Goal: Information Seeking & Learning: Learn about a topic

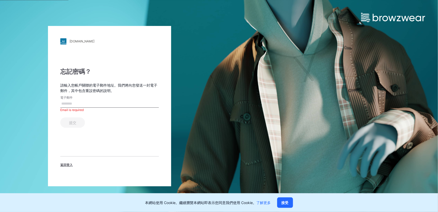
click at [69, 103] on input "電子郵件" at bounding box center [109, 104] width 98 height 8
type input "**********"
click at [74, 122] on font "提交" at bounding box center [72, 122] width 7 height 4
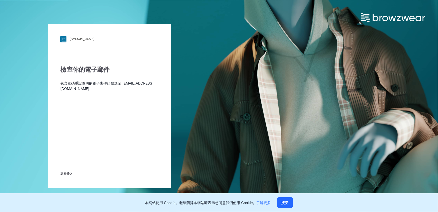
click at [74, 105] on div "檢查你的電子郵件 包含密碼重設說明的電子郵件已傳送至 freya@chinabestgroup.net 返回登入" at bounding box center [109, 120] width 98 height 111
click at [64, 174] on font "返回登入" at bounding box center [66, 173] width 12 height 4
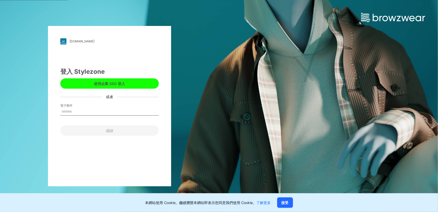
click at [87, 110] on input "電子郵件" at bounding box center [109, 112] width 98 height 8
type input "**********"
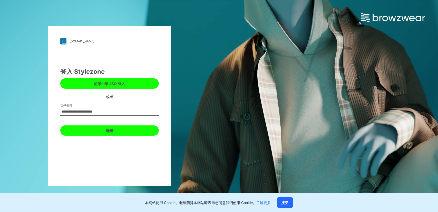
click at [93, 131] on button "繼續" at bounding box center [109, 130] width 98 height 10
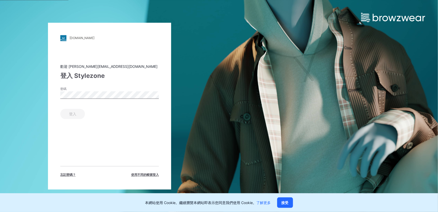
drag, startPoint x: 70, startPoint y: 87, endPoint x: 69, endPoint y: 90, distance: 2.8
click at [69, 90] on label "密碼" at bounding box center [78, 88] width 36 height 5
click at [73, 113] on font "登入" at bounding box center [72, 114] width 7 height 4
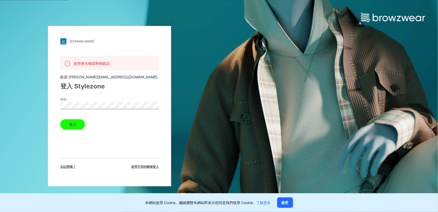
click at [62, 100] on div "密碼" at bounding box center [109, 104] width 98 height 15
click at [69, 125] on button "登入" at bounding box center [72, 124] width 25 height 10
click at [73, 124] on font "登入" at bounding box center [72, 124] width 7 height 4
click at [34, 101] on div "bestgarmentgroup.stylezone.com 載入中... 使用者名稱或密碼錯誤 歡迎 freya@chinabestgroup.net 登入…" at bounding box center [109, 106] width 219 height 212
click at [60, 119] on button "登入" at bounding box center [72, 124] width 25 height 10
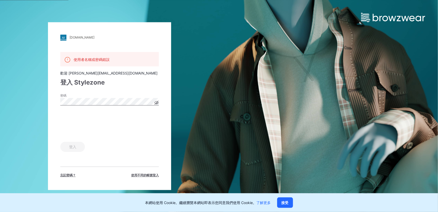
click at [52, 102] on div "bestgarmentgroup.stylezone.com 載入中... 使用者名稱或密碼錯誤 歡迎 freya@chinabestgroup.net 登入…" at bounding box center [109, 105] width 123 height 167
click at [46, 97] on div "bestgarmentgroup.stylezone.com 載入中... 使用者名稱或密碼錯誤 歡迎 freya@chinabestgroup.net 登入…" at bounding box center [109, 106] width 219 height 212
click at [70, 145] on font "登入" at bounding box center [72, 146] width 7 height 4
click at [39, 103] on div "bestgarmentgroup.stylezone.com 載入中... 使用者名稱或密碼錯誤 歡迎 freya@chinabestgroup.net 登入…" at bounding box center [109, 106] width 219 height 212
click at [286, 204] on font "接受" at bounding box center [284, 202] width 7 height 4
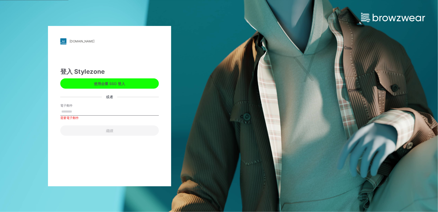
click at [75, 108] on input "電子郵件" at bounding box center [109, 112] width 98 height 8
paste input "**********"
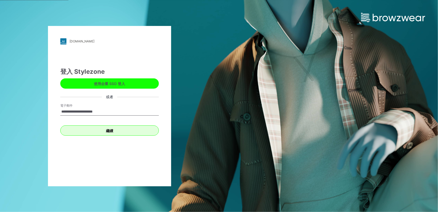
type input "**********"
click at [110, 132] on font "繼續" at bounding box center [109, 130] width 7 height 4
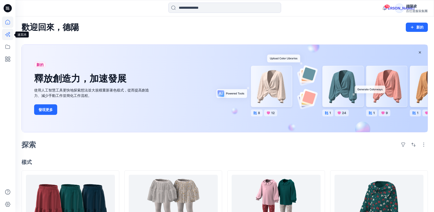
click at [7, 35] on icon at bounding box center [7, 34] width 11 height 11
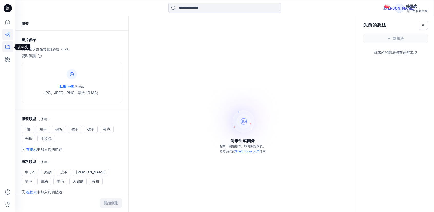
click at [8, 50] on icon at bounding box center [7, 46] width 11 height 11
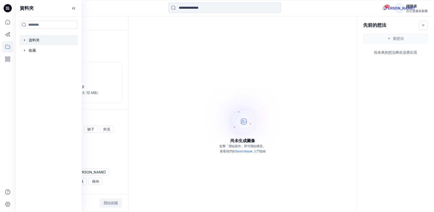
click at [32, 42] on div at bounding box center [48, 40] width 58 height 10
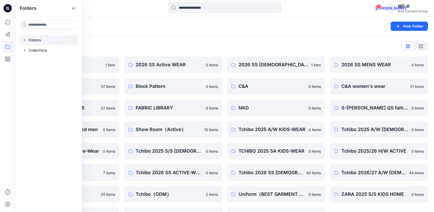
click at [231, 31] on div "Folders New Folder" at bounding box center [224, 25] width 419 height 19
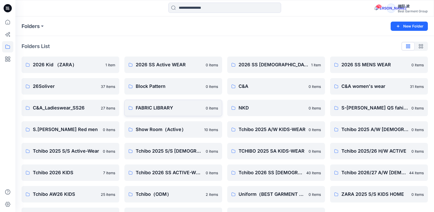
scroll to position [18, 0]
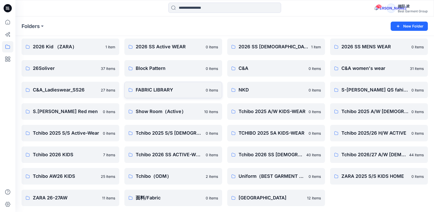
click at [164, 88] on p "FABRIC LIBRARY" at bounding box center [169, 89] width 67 height 7
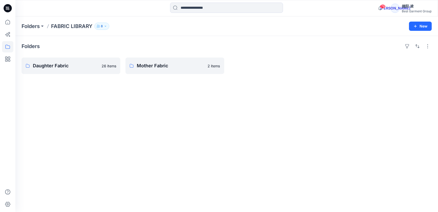
click at [339, 44] on div "Folders" at bounding box center [227, 46] width 410 height 8
click at [152, 67] on p "Mother Fabric" at bounding box center [174, 65] width 75 height 7
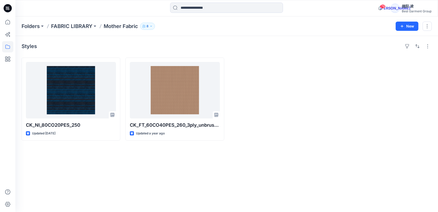
click at [89, 174] on div "Styles CK_NI_80CO20PES_250 Updated 8 months ago CK_FT_60CO40PES_260_3ply_unbrus…" at bounding box center [226, 124] width 422 height 176
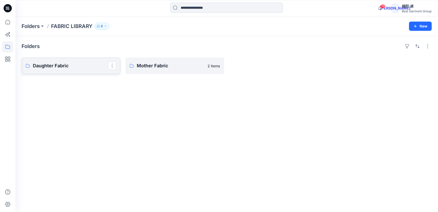
click at [66, 66] on p "Daughter Fabric" at bounding box center [70, 65] width 75 height 7
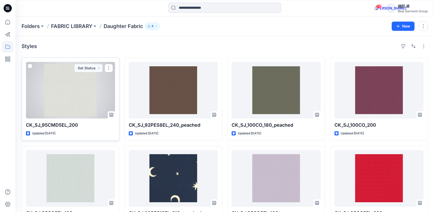
click at [74, 97] on div at bounding box center [70, 90] width 89 height 56
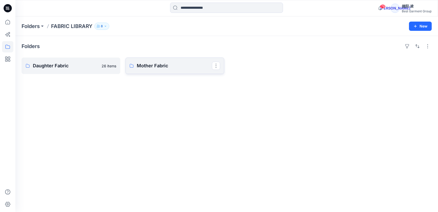
click at [165, 66] on p "Mother Fabric" at bounding box center [174, 65] width 75 height 7
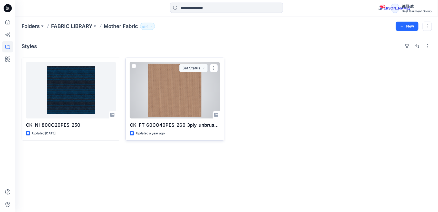
click at [158, 100] on div at bounding box center [175, 90] width 90 height 56
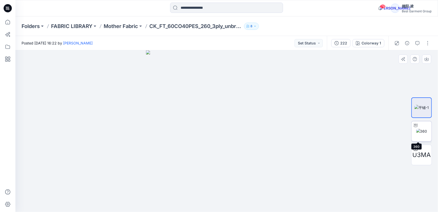
click at [427, 133] on img at bounding box center [421, 130] width 11 height 5
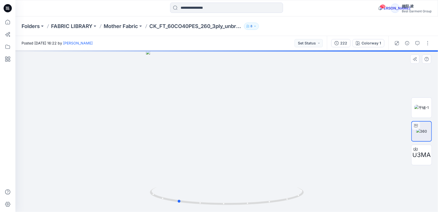
drag, startPoint x: 242, startPoint y: 134, endPoint x: 195, endPoint y: 133, distance: 46.2
click at [190, 136] on div at bounding box center [226, 130] width 422 height 161
drag, startPoint x: 230, startPoint y: 131, endPoint x: 215, endPoint y: 130, distance: 14.7
click at [215, 130] on div at bounding box center [226, 130] width 422 height 161
click at [421, 156] on span "U3MA" at bounding box center [421, 154] width 18 height 9
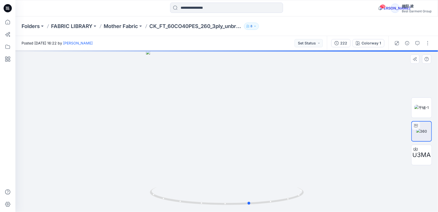
drag, startPoint x: 276, startPoint y: 140, endPoint x: 220, endPoint y: 135, distance: 57.1
click at [220, 135] on div at bounding box center [226, 130] width 422 height 161
drag, startPoint x: 237, startPoint y: 131, endPoint x: 190, endPoint y: 122, distance: 48.6
click at [190, 130] on div at bounding box center [226, 130] width 422 height 161
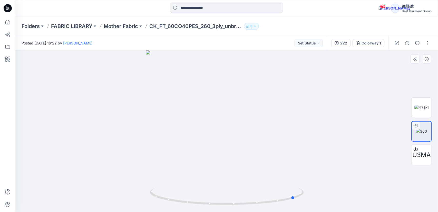
drag, startPoint x: 234, startPoint y: 127, endPoint x: 181, endPoint y: 73, distance: 75.8
click at [176, 121] on div at bounding box center [226, 130] width 422 height 161
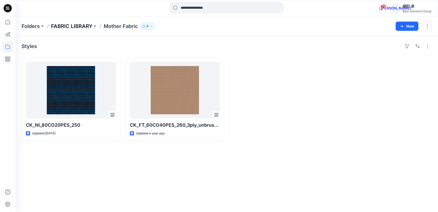
click at [76, 24] on p "FABRIC LIBRARY" at bounding box center [71, 26] width 41 height 7
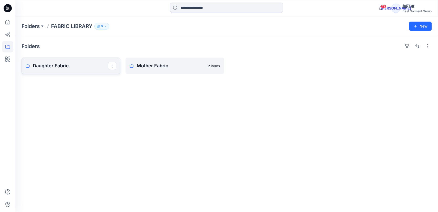
click at [77, 62] on p "Daughter Fabric" at bounding box center [70, 65] width 75 height 7
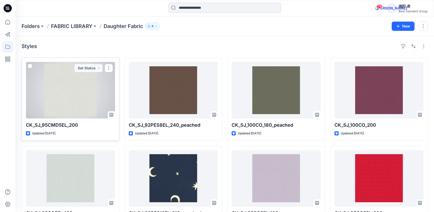
click at [68, 99] on div at bounding box center [70, 90] width 89 height 56
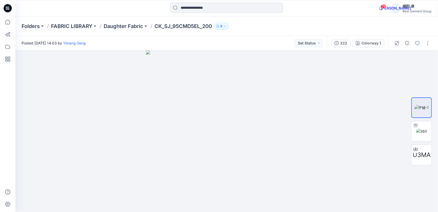
click at [226, 26] on icon "button" at bounding box center [224, 26] width 3 height 3
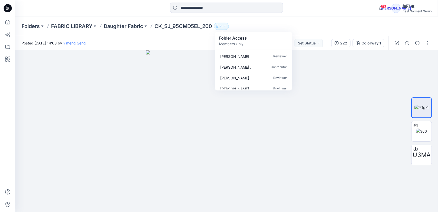
click at [226, 26] on icon "button" at bounding box center [224, 26] width 3 height 3
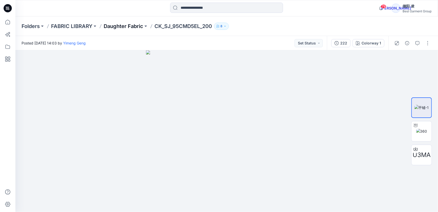
click at [127, 27] on p "Daughter Fabric" at bounding box center [123, 26] width 39 height 7
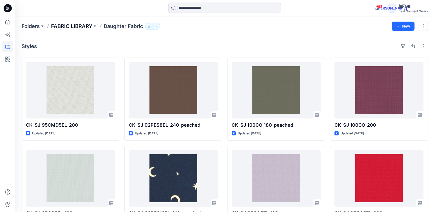
click at [80, 26] on p "FABRIC LIBRARY" at bounding box center [71, 26] width 41 height 7
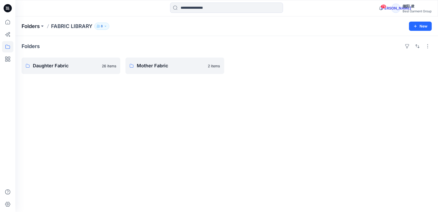
click at [32, 28] on p "Folders" at bounding box center [31, 26] width 18 height 7
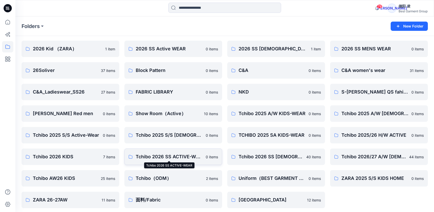
scroll to position [18, 0]
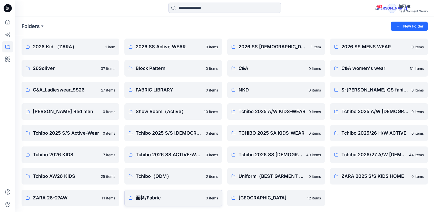
click at [150, 197] on p "面料/Fabric" at bounding box center [169, 197] width 67 height 7
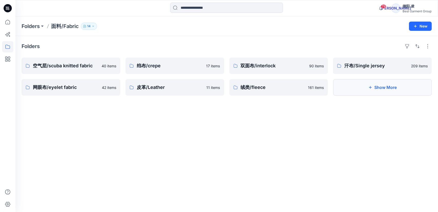
click at [369, 87] on icon "button" at bounding box center [370, 87] width 4 height 4
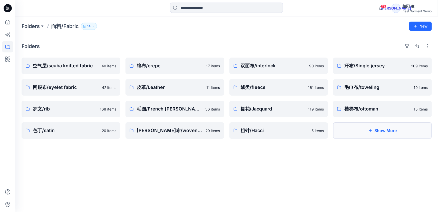
click at [367, 132] on button "Show More" at bounding box center [382, 130] width 99 height 16
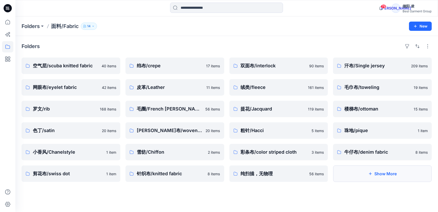
click at [366, 172] on button "Show More" at bounding box center [382, 173] width 99 height 16
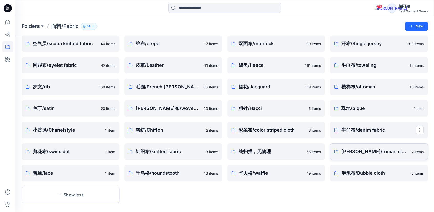
scroll to position [27, 0]
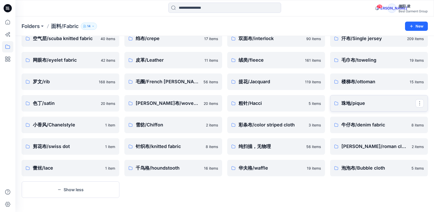
click at [360, 102] on p "珠地/pique" at bounding box center [378, 103] width 74 height 7
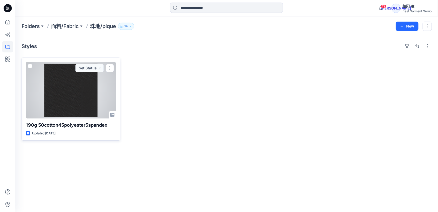
click at [66, 101] on div at bounding box center [71, 90] width 90 height 56
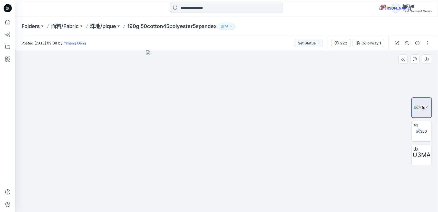
click at [226, 129] on img at bounding box center [226, 130] width 161 height 161
click at [264, 123] on img at bounding box center [226, 130] width 161 height 161
click at [271, 159] on img at bounding box center [226, 130] width 161 height 161
click at [404, 60] on icon "button" at bounding box center [403, 59] width 4 height 4
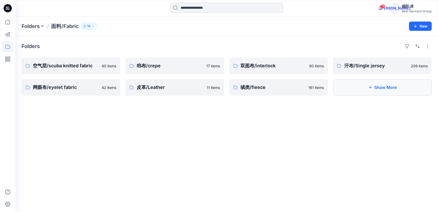
click at [377, 90] on button "Show More" at bounding box center [382, 87] width 99 height 16
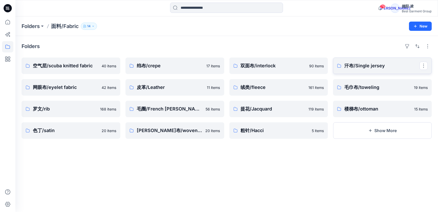
click at [367, 66] on p "汗布/Single jersey" at bounding box center [381, 65] width 75 height 7
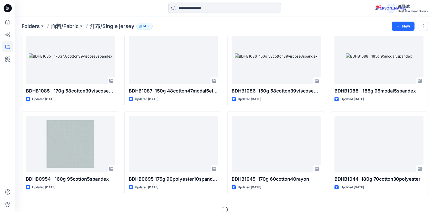
scroll to position [387, 0]
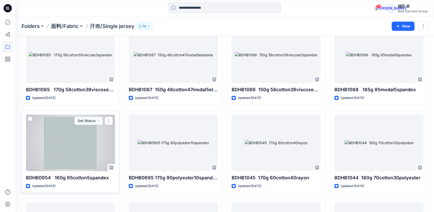
click at [64, 152] on div at bounding box center [70, 142] width 89 height 56
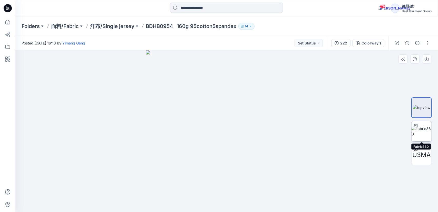
click at [425, 131] on img at bounding box center [421, 131] width 20 height 11
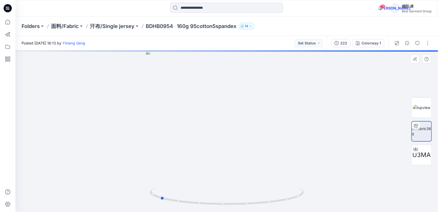
drag, startPoint x: 247, startPoint y: 127, endPoint x: 179, endPoint y: 130, distance: 68.3
click at [180, 131] on div at bounding box center [226, 130] width 422 height 161
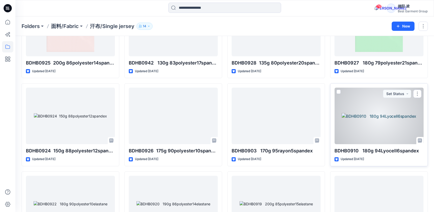
scroll to position [694, 0]
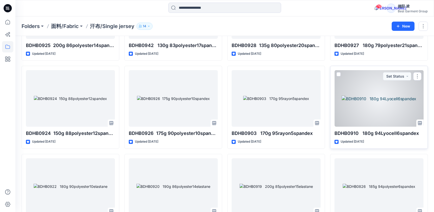
click at [373, 103] on div at bounding box center [378, 98] width 89 height 56
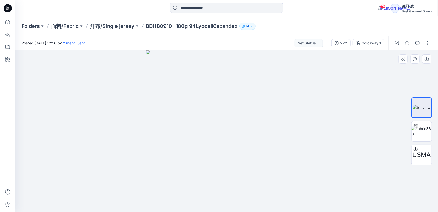
click at [247, 127] on img at bounding box center [226, 130] width 161 height 161
click at [403, 58] on icon "button" at bounding box center [403, 59] width 4 height 4
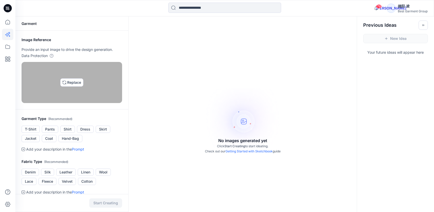
drag, startPoint x: 68, startPoint y: 109, endPoint x: 80, endPoint y: 95, distance: 18.2
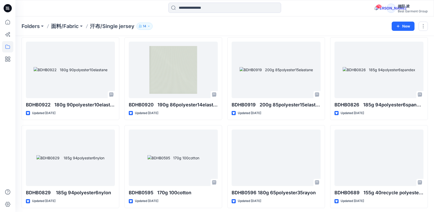
scroll to position [821, 0]
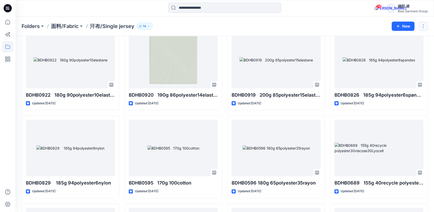
click at [421, 24] on button "button" at bounding box center [423, 26] width 9 height 9
click at [144, 26] on p "14" at bounding box center [144, 26] width 3 height 6
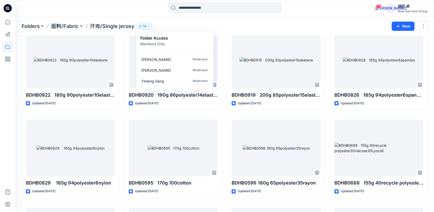
scroll to position [61, 0]
click at [145, 25] on p "14" at bounding box center [144, 26] width 3 height 6
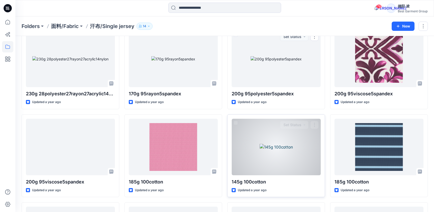
scroll to position [3004, 0]
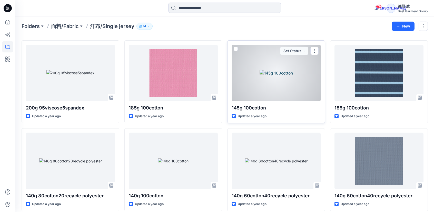
click at [285, 74] on div at bounding box center [276, 73] width 89 height 56
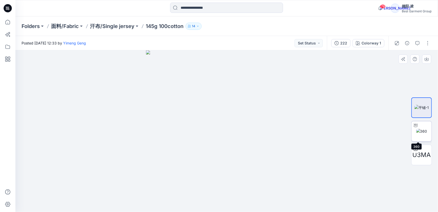
click at [420, 134] on img at bounding box center [421, 130] width 11 height 5
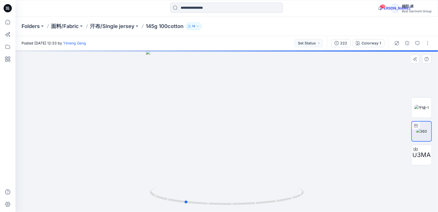
drag, startPoint x: 279, startPoint y: 141, endPoint x: 237, endPoint y: 144, distance: 42.2
click at [237, 144] on div at bounding box center [226, 130] width 422 height 161
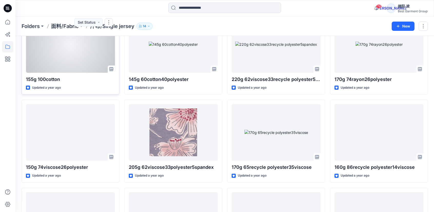
scroll to position [4176, 0]
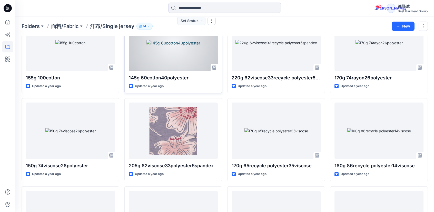
click at [177, 52] on div at bounding box center [173, 43] width 89 height 56
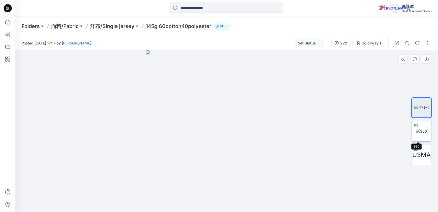
click at [419, 132] on img at bounding box center [421, 130] width 11 height 5
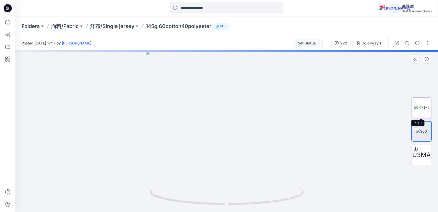
click at [422, 105] on img at bounding box center [421, 107] width 14 height 5
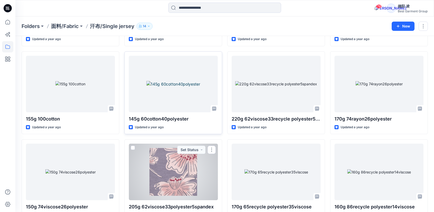
scroll to position [4125, 0]
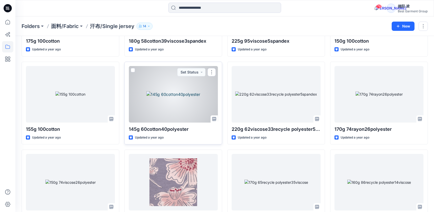
click at [177, 94] on div at bounding box center [173, 94] width 89 height 56
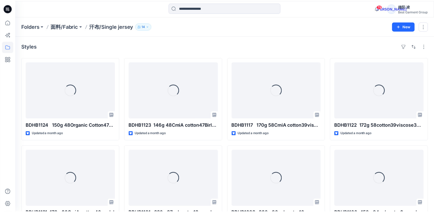
scroll to position [4125, 0]
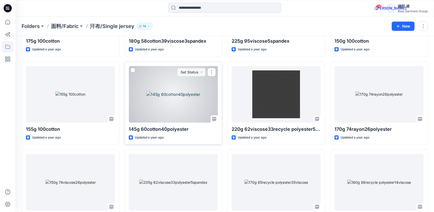
click at [172, 97] on div at bounding box center [173, 94] width 89 height 56
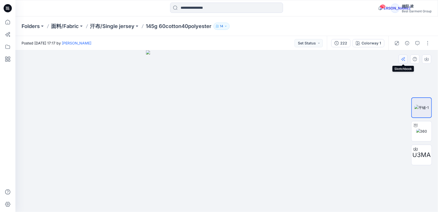
click at [404, 59] on icon "button" at bounding box center [403, 59] width 4 height 4
drag, startPoint x: 147, startPoint y: 25, endPoint x: 212, endPoint y: 27, distance: 64.7
click at [212, 27] on div "Folders 面料/Fabric 汗布/Single jersey 145g 60cotton40polyester 14" at bounding box center [207, 26] width 370 height 7
copy p "145g 60cotton40polyester"
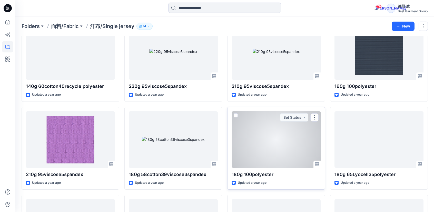
scroll to position [3285, 0]
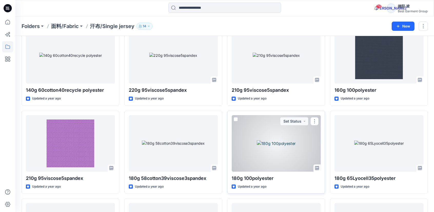
click at [284, 143] on div at bounding box center [276, 143] width 89 height 56
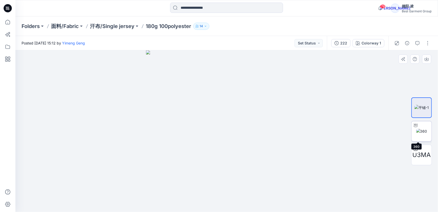
click at [425, 131] on img at bounding box center [421, 130] width 11 height 5
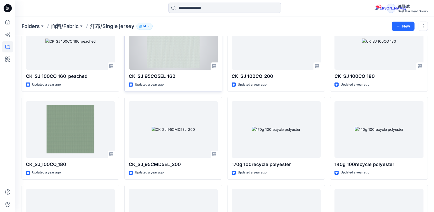
scroll to position [2772, 0]
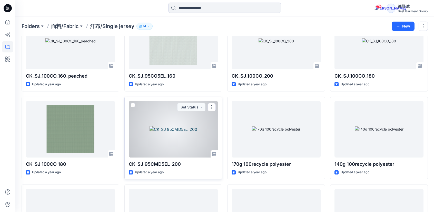
click at [170, 129] on div at bounding box center [173, 129] width 89 height 56
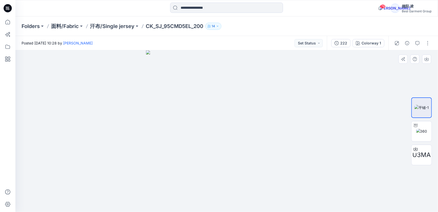
click at [433, 123] on div "U3MA" at bounding box center [421, 131] width 33 height 98
click at [422, 131] on img at bounding box center [421, 130] width 11 height 5
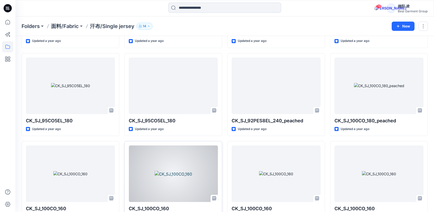
scroll to position [2542, 0]
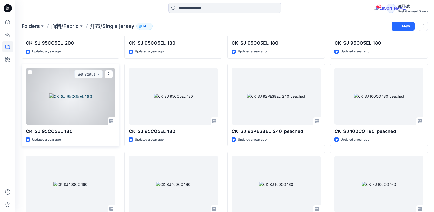
click at [77, 99] on div at bounding box center [70, 96] width 89 height 56
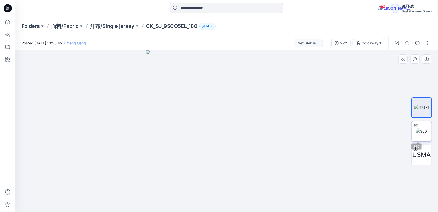
click at [425, 130] on img at bounding box center [421, 130] width 11 height 5
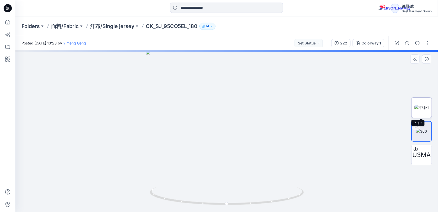
click at [426, 109] on img at bounding box center [421, 107] width 14 height 5
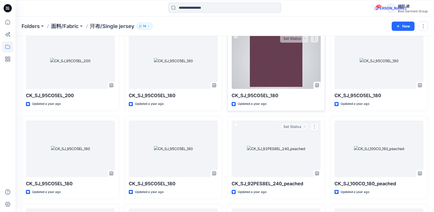
scroll to position [2388, 0]
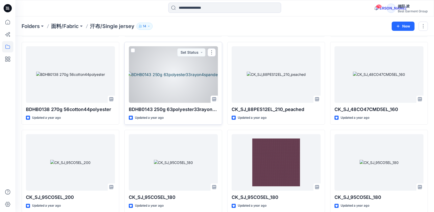
click at [169, 76] on div at bounding box center [173, 74] width 89 height 56
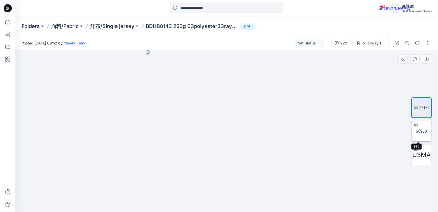
click at [425, 132] on img at bounding box center [421, 130] width 11 height 5
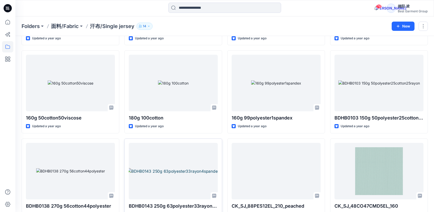
scroll to position [2285, 0]
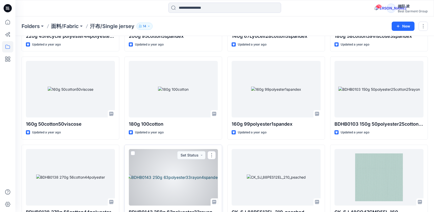
click at [170, 175] on div at bounding box center [173, 177] width 89 height 56
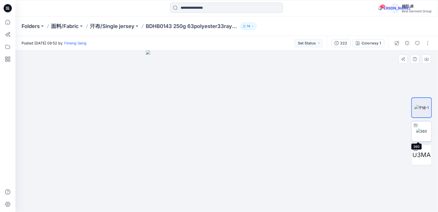
click at [416, 131] on img at bounding box center [421, 130] width 11 height 5
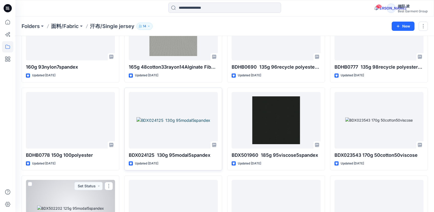
scroll to position [1516, 0]
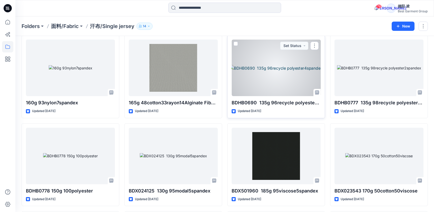
click at [271, 65] on div at bounding box center [276, 67] width 89 height 56
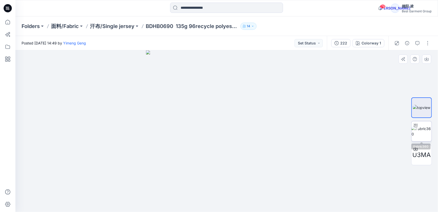
click at [416, 132] on img at bounding box center [421, 131] width 20 height 11
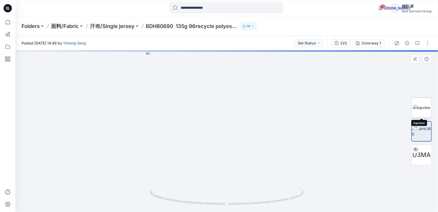
click at [425, 108] on img at bounding box center [421, 107] width 17 height 5
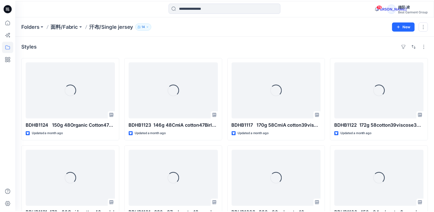
scroll to position [1516, 0]
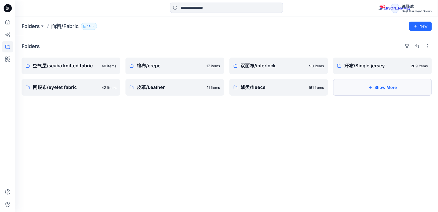
click at [383, 86] on button "Show More" at bounding box center [382, 87] width 99 height 16
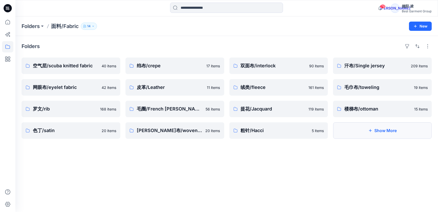
click at [395, 131] on button "Show More" at bounding box center [382, 130] width 99 height 16
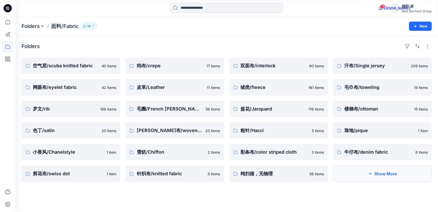
click at [362, 173] on button "Show More" at bounding box center [382, 173] width 99 height 16
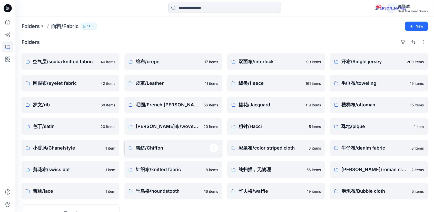
scroll to position [2, 0]
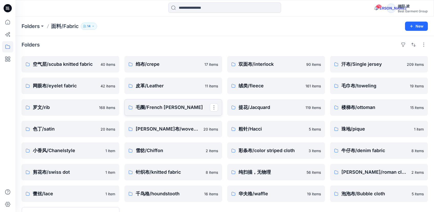
click at [162, 108] on p "毛圈/French [PERSON_NAME]" at bounding box center [173, 107] width 74 height 7
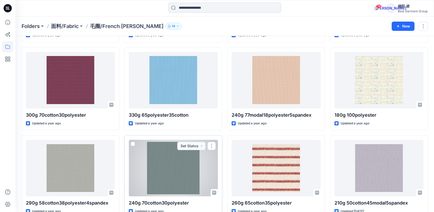
scroll to position [1074, 0]
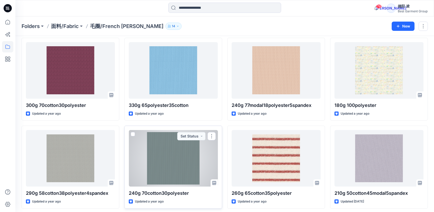
click at [163, 152] on div at bounding box center [173, 158] width 89 height 56
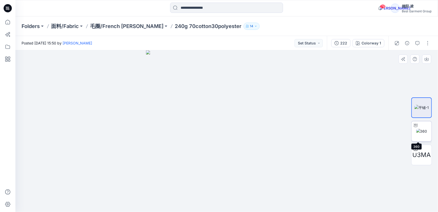
click at [423, 128] on img at bounding box center [421, 130] width 11 height 5
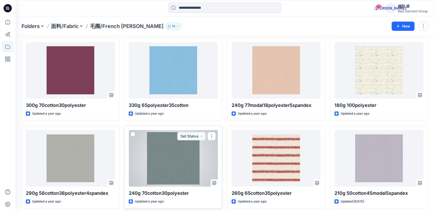
scroll to position [1074, 0]
click at [165, 157] on div at bounding box center [173, 158] width 89 height 56
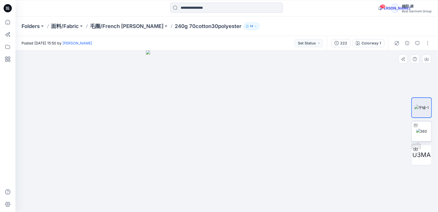
click at [421, 131] on img at bounding box center [421, 130] width 11 height 5
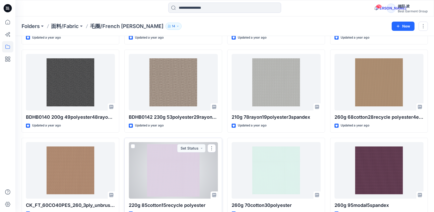
scroll to position [869, 0]
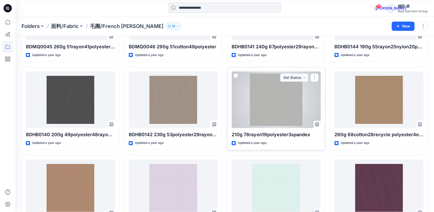
click at [263, 104] on div at bounding box center [276, 99] width 89 height 56
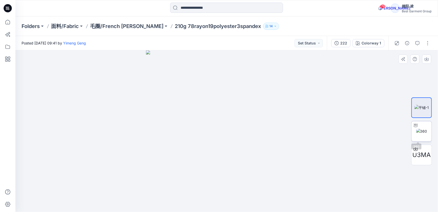
click at [426, 132] on img at bounding box center [421, 130] width 11 height 5
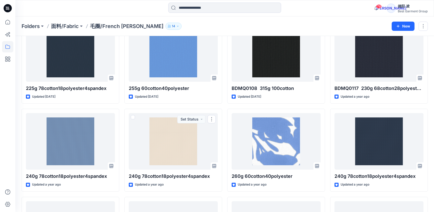
scroll to position [612, 0]
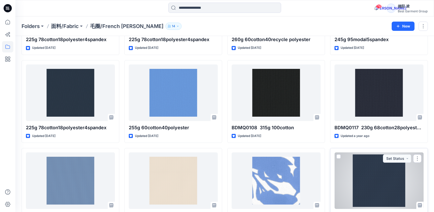
click at [363, 186] on div at bounding box center [378, 180] width 89 height 56
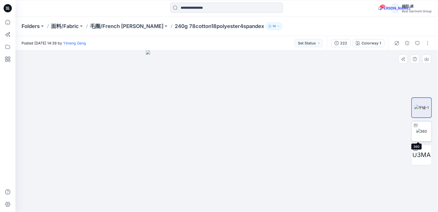
click at [419, 132] on img at bounding box center [421, 130] width 11 height 5
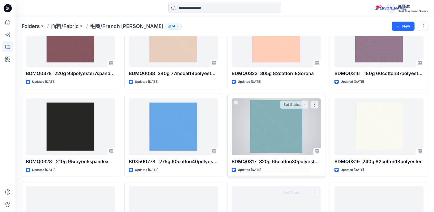
scroll to position [51, 0]
click at [293, 127] on div at bounding box center [276, 126] width 89 height 56
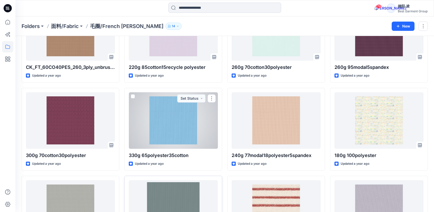
scroll to position [1074, 0]
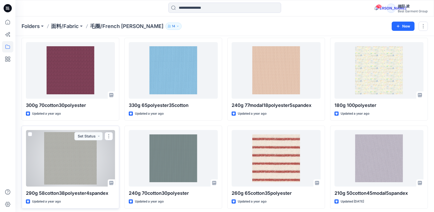
click at [55, 157] on div at bounding box center [70, 158] width 89 height 56
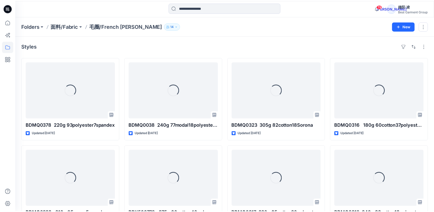
scroll to position [1074, 0]
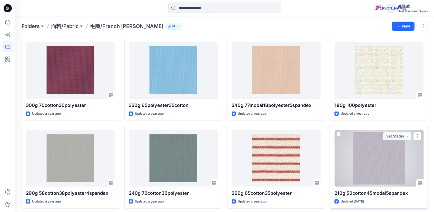
click at [383, 167] on div at bounding box center [378, 158] width 89 height 56
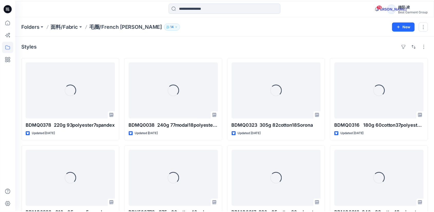
scroll to position [1074, 0]
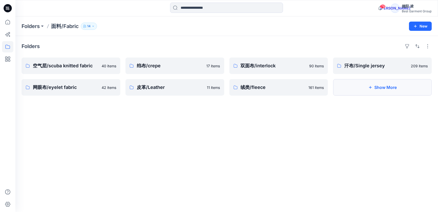
click at [411, 85] on button "Show More" at bounding box center [382, 87] width 99 height 16
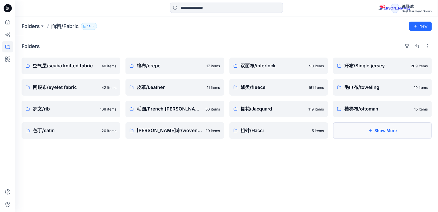
click at [381, 129] on button "Show More" at bounding box center [382, 130] width 99 height 16
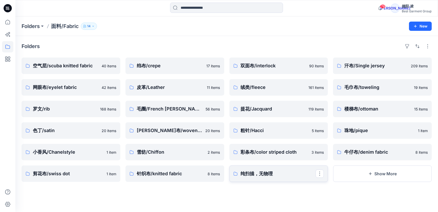
click at [251, 177] on link "纯扫描，无物理" at bounding box center [278, 173] width 99 height 16
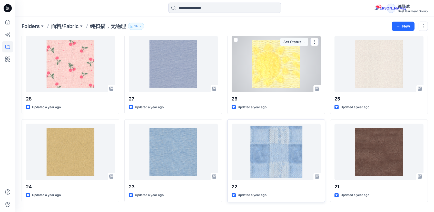
scroll to position [654, 0]
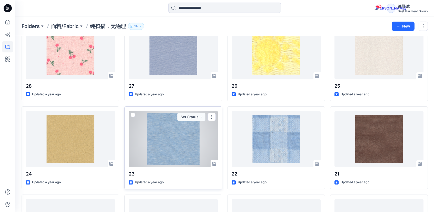
click at [158, 133] on div at bounding box center [173, 139] width 89 height 56
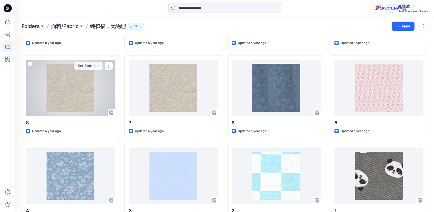
scroll to position [1074, 0]
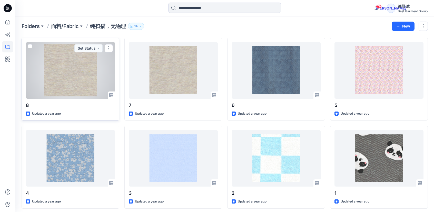
click at [62, 69] on div at bounding box center [70, 70] width 89 height 56
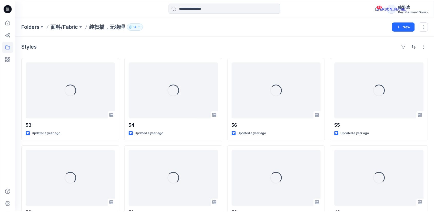
scroll to position [1074, 0]
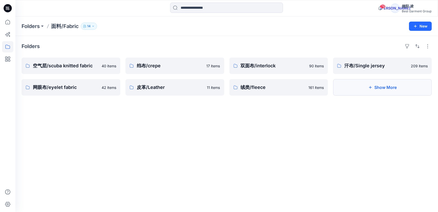
click at [402, 88] on button "Show More" at bounding box center [382, 87] width 99 height 16
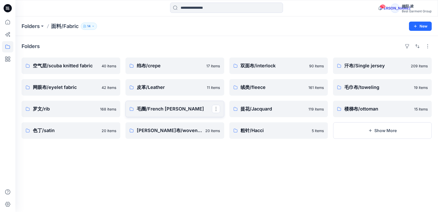
click at [152, 111] on p "毛圈/French [PERSON_NAME]" at bounding box center [174, 108] width 75 height 7
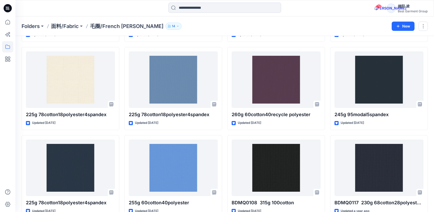
scroll to position [539, 0]
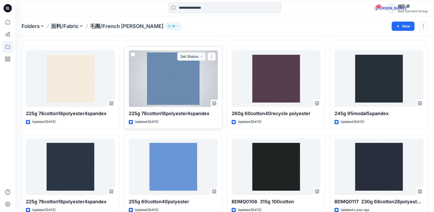
click at [167, 91] on div at bounding box center [173, 78] width 89 height 56
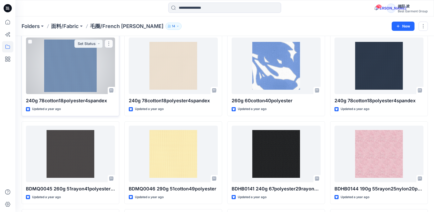
scroll to position [727, 0]
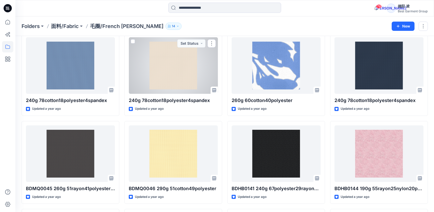
click at [181, 60] on div at bounding box center [173, 65] width 89 height 56
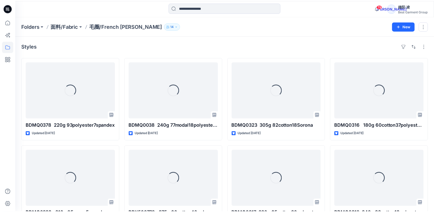
scroll to position [727, 0]
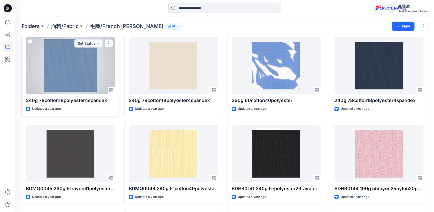
click at [67, 71] on div at bounding box center [70, 65] width 89 height 56
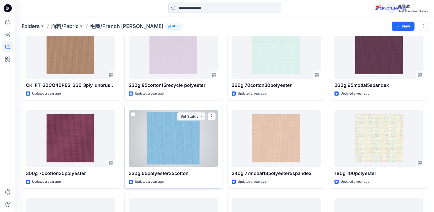
scroll to position [1074, 0]
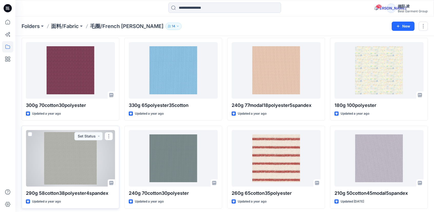
click at [62, 157] on div at bounding box center [70, 158] width 89 height 56
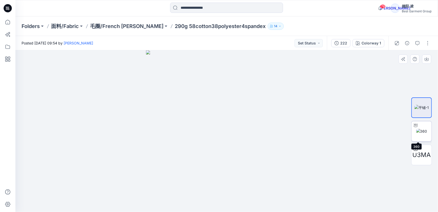
click at [425, 132] on img at bounding box center [421, 130] width 11 height 5
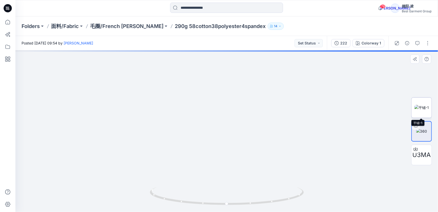
click at [420, 107] on img at bounding box center [421, 107] width 14 height 5
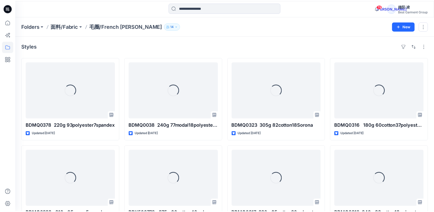
scroll to position [1074, 0]
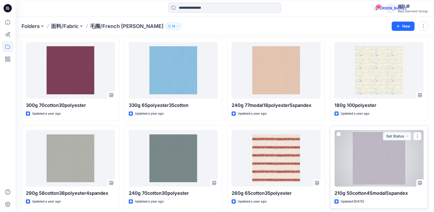
click at [376, 159] on div at bounding box center [378, 158] width 89 height 56
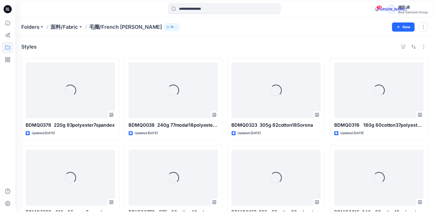
scroll to position [1074, 0]
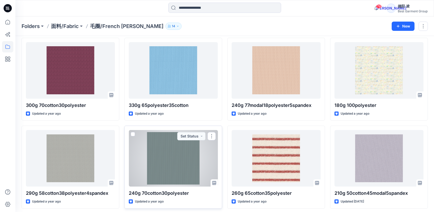
click at [162, 157] on div at bounding box center [173, 158] width 89 height 56
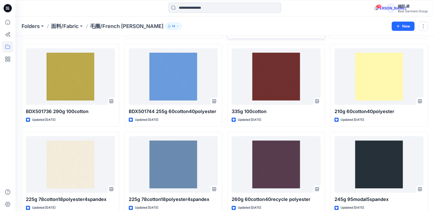
scroll to position [459, 0]
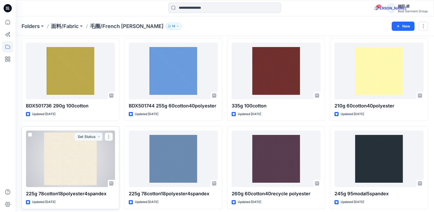
click at [82, 154] on div at bounding box center [70, 158] width 89 height 56
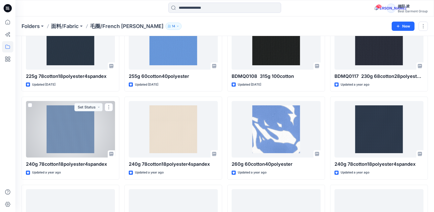
scroll to position [741, 0]
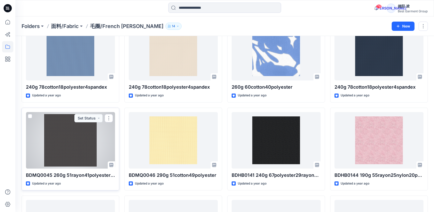
click at [71, 145] on div at bounding box center [70, 140] width 89 height 56
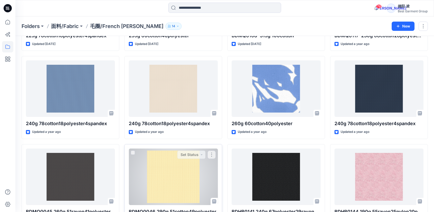
scroll to position [664, 0]
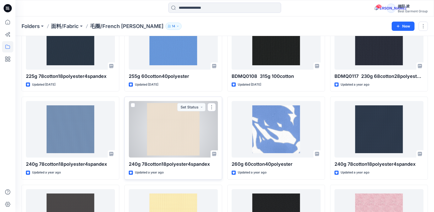
click at [180, 140] on div at bounding box center [173, 129] width 89 height 56
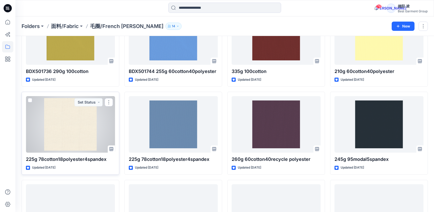
scroll to position [484, 0]
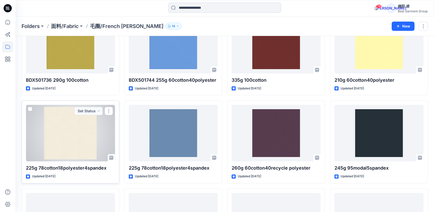
click at [66, 142] on div at bounding box center [70, 133] width 89 height 56
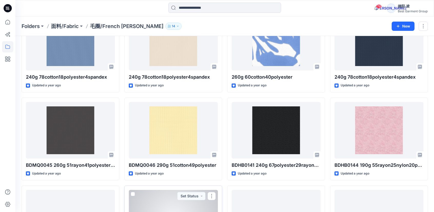
scroll to position [741, 0]
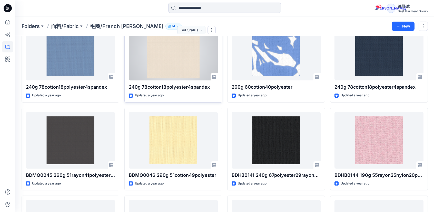
click at [167, 65] on div at bounding box center [173, 52] width 89 height 56
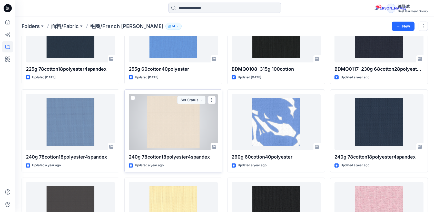
scroll to position [664, 0]
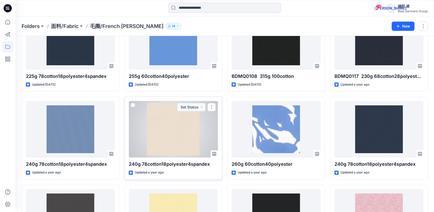
click at [177, 136] on div at bounding box center [173, 129] width 89 height 56
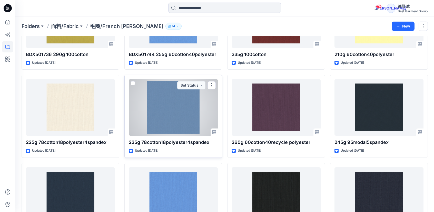
scroll to position [493, 0]
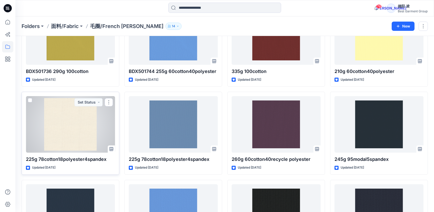
click at [58, 131] on div at bounding box center [70, 124] width 89 height 56
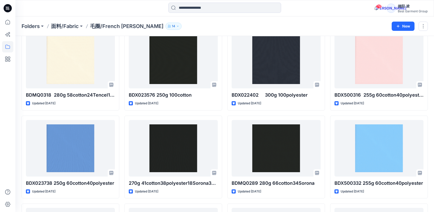
scroll to position [108, 0]
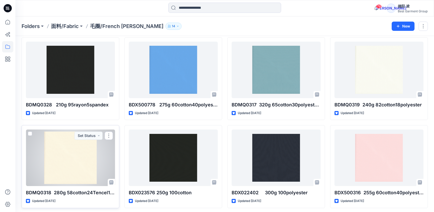
click at [73, 158] on div at bounding box center [70, 157] width 89 height 56
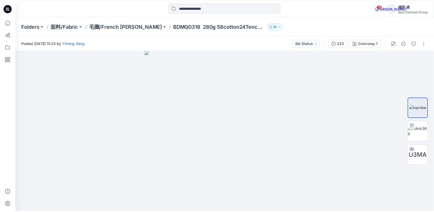
scroll to position [108, 0]
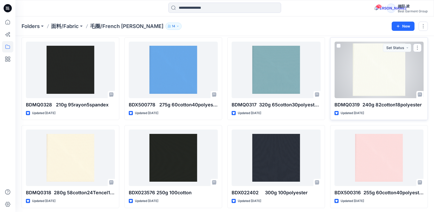
click at [378, 80] on div at bounding box center [378, 70] width 89 height 56
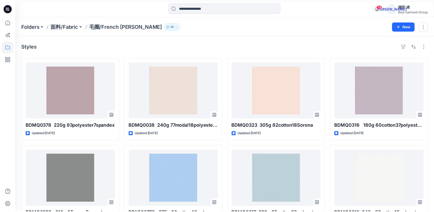
scroll to position [108, 0]
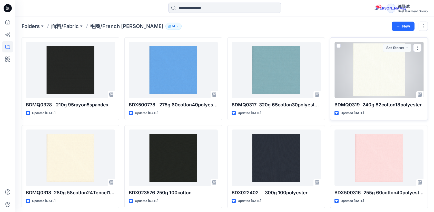
drag, startPoint x: 387, startPoint y: 105, endPoint x: 337, endPoint y: 101, distance: 49.9
click at [386, 105] on p "BDMQ0319 240g 82cotton18polyester" at bounding box center [378, 104] width 89 height 7
click at [357, 81] on div at bounding box center [378, 70] width 89 height 56
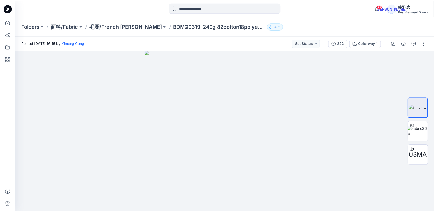
scroll to position [108, 0]
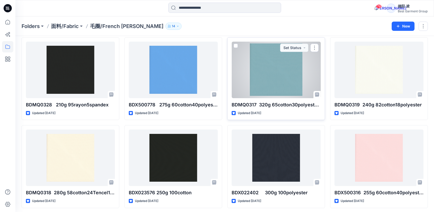
click at [259, 76] on div at bounding box center [276, 70] width 89 height 56
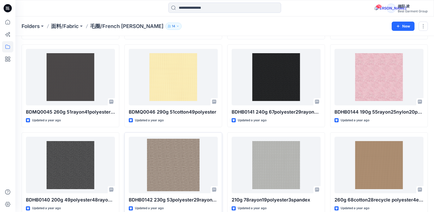
scroll to position [801, 0]
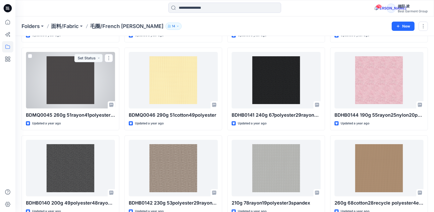
click at [71, 79] on div at bounding box center [70, 80] width 89 height 56
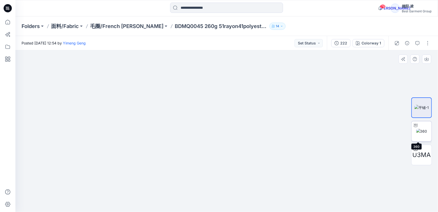
click at [421, 131] on img at bounding box center [421, 130] width 11 height 5
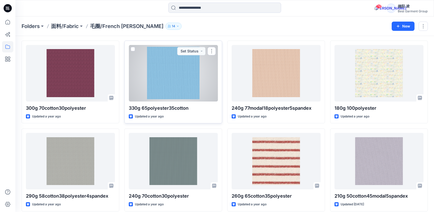
scroll to position [1074, 0]
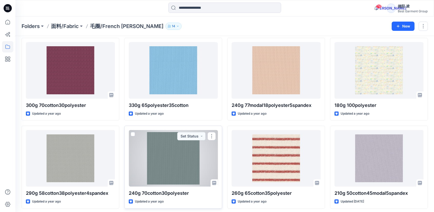
click at [175, 163] on div at bounding box center [173, 158] width 89 height 56
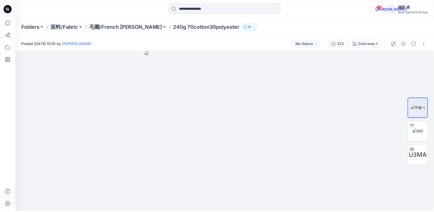
scroll to position [1074, 0]
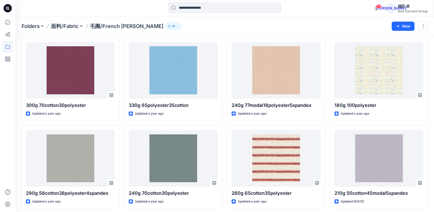
click at [0, 150] on div at bounding box center [7, 106] width 15 height 212
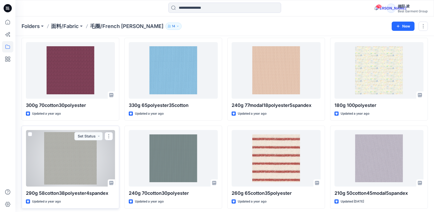
click at [53, 155] on div at bounding box center [70, 158] width 89 height 56
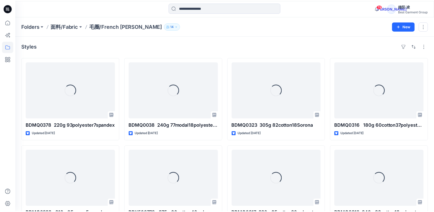
scroll to position [1074, 0]
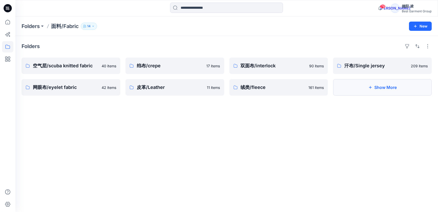
click at [370, 91] on button "Show More" at bounding box center [382, 87] width 99 height 16
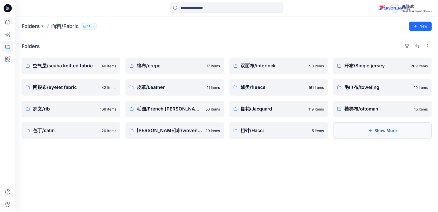
click at [369, 135] on button "Show More" at bounding box center [382, 130] width 99 height 16
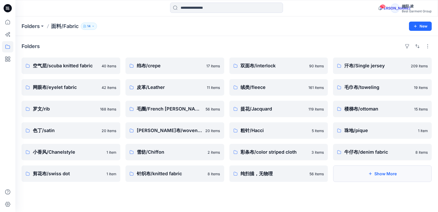
click at [363, 171] on button "Show More" at bounding box center [382, 173] width 99 height 16
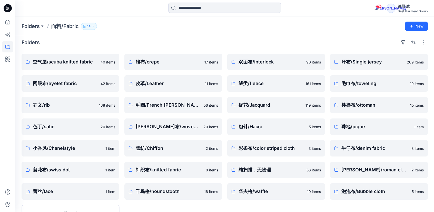
scroll to position [2, 0]
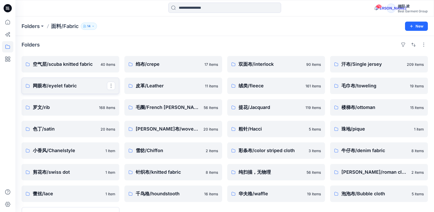
click at [43, 85] on p "网眼布/eyelet fabric" at bounding box center [70, 85] width 74 height 7
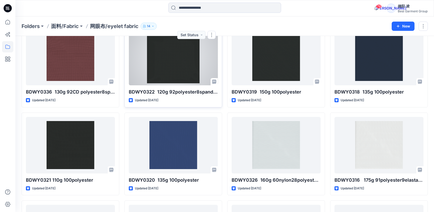
scroll to position [33, 0]
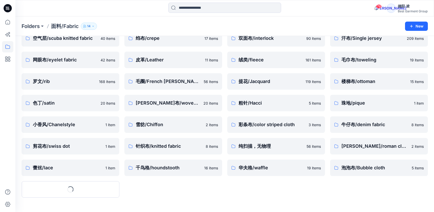
scroll to position [2, 0]
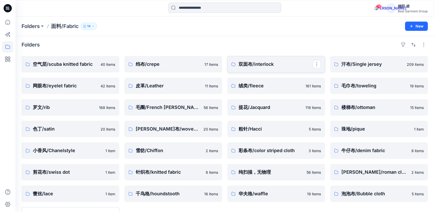
click at [252, 66] on p "双面布/interlock" at bounding box center [276, 64] width 74 height 7
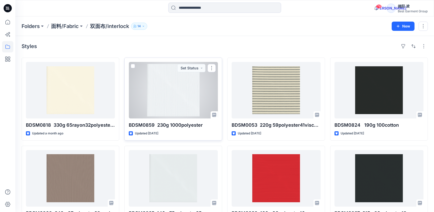
click at [171, 91] on div at bounding box center [173, 90] width 89 height 56
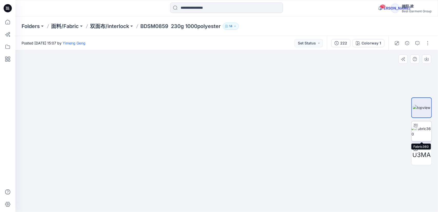
click at [424, 135] on img at bounding box center [421, 131] width 20 height 11
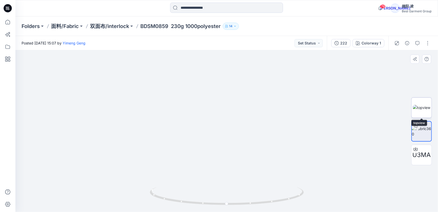
click at [416, 107] on img at bounding box center [421, 107] width 17 height 5
drag, startPoint x: 223, startPoint y: 102, endPoint x: 242, endPoint y: 93, distance: 21.5
click at [223, 101] on img at bounding box center [226, 130] width 161 height 161
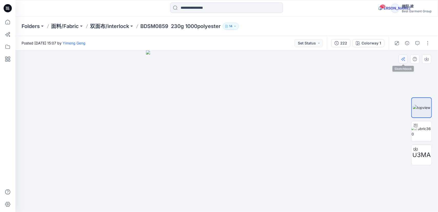
click at [399, 56] on button "button" at bounding box center [402, 58] width 9 height 9
drag, startPoint x: 182, startPoint y: 27, endPoint x: 219, endPoint y: 26, distance: 36.9
click at [221, 27] on p "BDSM0859 230g 1000polyester" at bounding box center [180, 26] width 80 height 7
drag, startPoint x: 184, startPoint y: 25, endPoint x: 178, endPoint y: 26, distance: 6.2
click at [185, 25] on p "BDSM0859 230g 1000polyester" at bounding box center [180, 26] width 80 height 7
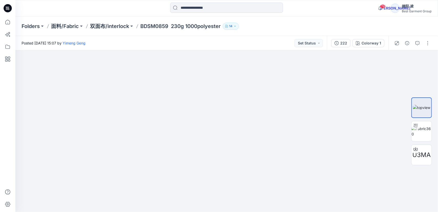
click at [172, 27] on p "BDSM0859 230g 1000polyester" at bounding box center [180, 26] width 80 height 7
drag, startPoint x: 172, startPoint y: 26, endPoint x: 219, endPoint y: 28, distance: 46.7
click at [221, 29] on p "BDSM0859 230g 1000polyester" at bounding box center [180, 26] width 80 height 7
copy p "230g 1000polyester"
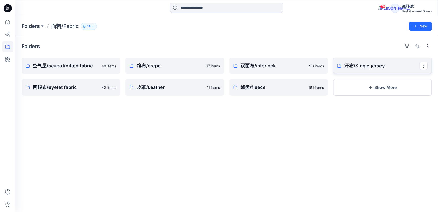
click at [362, 67] on p "汗布/Single jersey" at bounding box center [381, 65] width 75 height 7
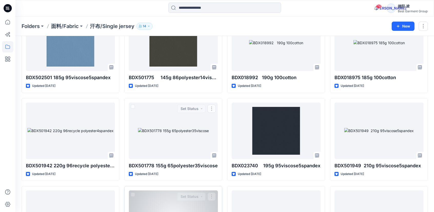
scroll to position [1443, 0]
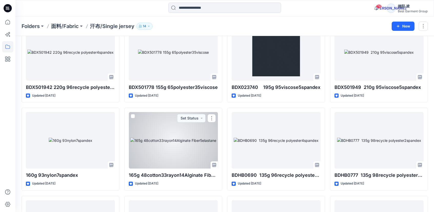
click at [187, 145] on div at bounding box center [173, 140] width 89 height 56
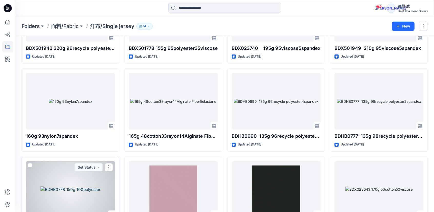
scroll to position [1475, 0]
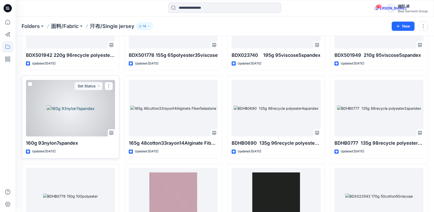
click at [68, 105] on div at bounding box center [70, 108] width 89 height 56
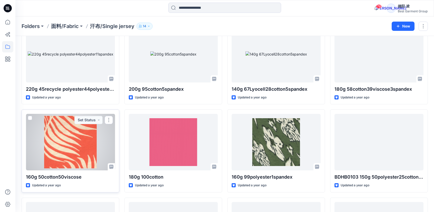
scroll to position [2360, 0]
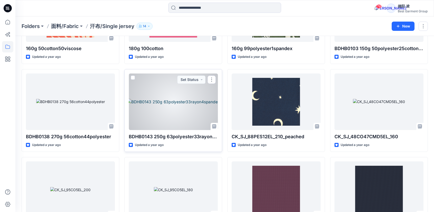
click at [167, 102] on div at bounding box center [173, 101] width 89 height 56
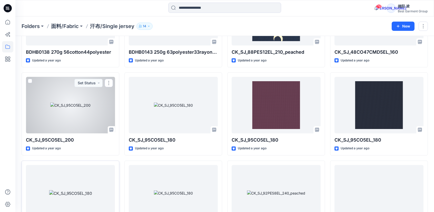
scroll to position [2495, 0]
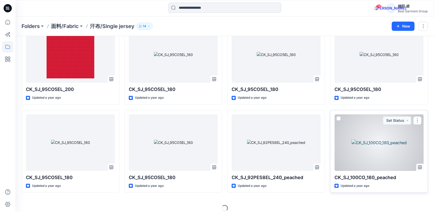
click at [376, 142] on div at bounding box center [378, 142] width 89 height 56
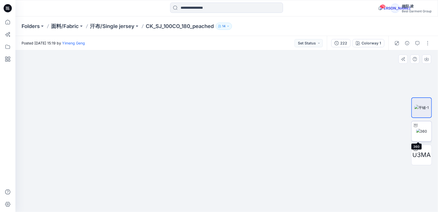
click at [424, 130] on img at bounding box center [421, 130] width 11 height 5
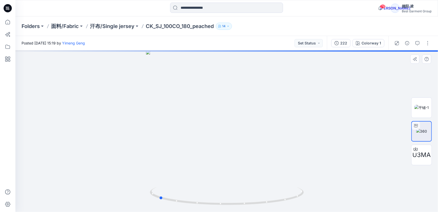
drag, startPoint x: 223, startPoint y: 129, endPoint x: 193, endPoint y: 123, distance: 31.4
click at [156, 130] on div at bounding box center [226, 130] width 422 height 161
drag, startPoint x: 245, startPoint y: 127, endPoint x: 180, endPoint y: 133, distance: 65.1
click at [180, 133] on div at bounding box center [226, 130] width 422 height 161
drag, startPoint x: 220, startPoint y: 140, endPoint x: 192, endPoint y: 141, distance: 27.7
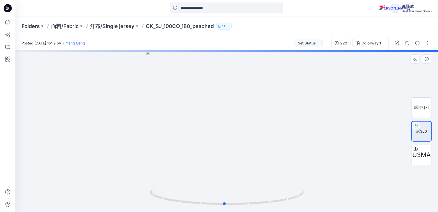
click at [192, 141] on div at bounding box center [226, 130] width 422 height 161
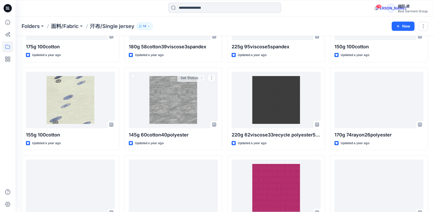
scroll to position [4125, 0]
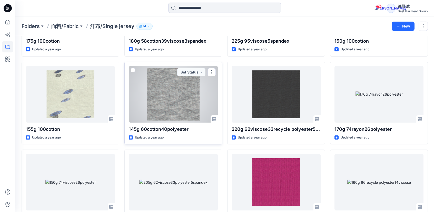
click at [170, 94] on div at bounding box center [173, 94] width 89 height 56
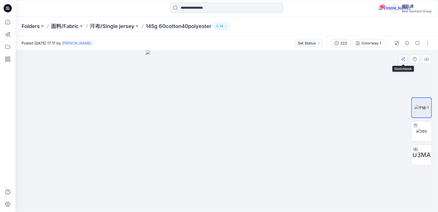
click at [405, 60] on icon "button" at bounding box center [403, 59] width 4 height 4
drag, startPoint x: 148, startPoint y: 25, endPoint x: 210, endPoint y: 27, distance: 62.4
click at [210, 27] on p "145g 60cotton40polyester" at bounding box center [179, 26] width 66 height 7
click at [146, 26] on p "145g 60cotton40polyester" at bounding box center [179, 26] width 66 height 7
drag, startPoint x: 146, startPoint y: 26, endPoint x: 211, endPoint y: 30, distance: 65.8
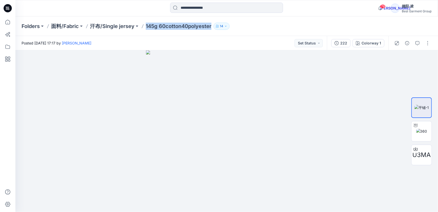
click at [211, 30] on div "Folders 面料/Fabric 汗布/Single jersey 145g 60cotton40polyester 14" at bounding box center [226, 25] width 422 height 19
copy p "145g 60cotton40polyester"
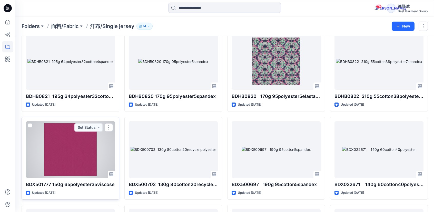
scroll to position [1134, 0]
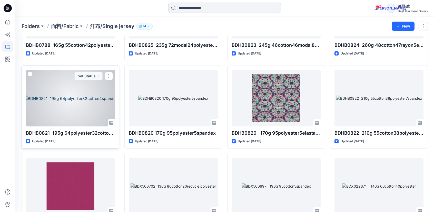
click at [70, 97] on div at bounding box center [70, 98] width 89 height 56
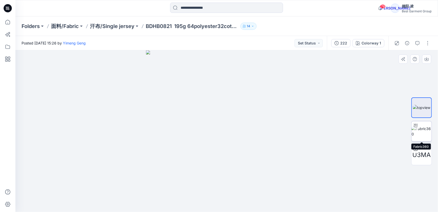
click at [418, 135] on img at bounding box center [421, 131] width 20 height 11
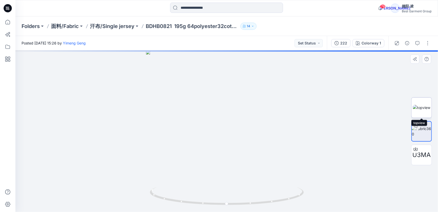
drag, startPoint x: 427, startPoint y: 102, endPoint x: 408, endPoint y: 105, distance: 19.2
click at [426, 105] on img at bounding box center [421, 107] width 17 height 5
